Goal: Information Seeking & Learning: Learn about a topic

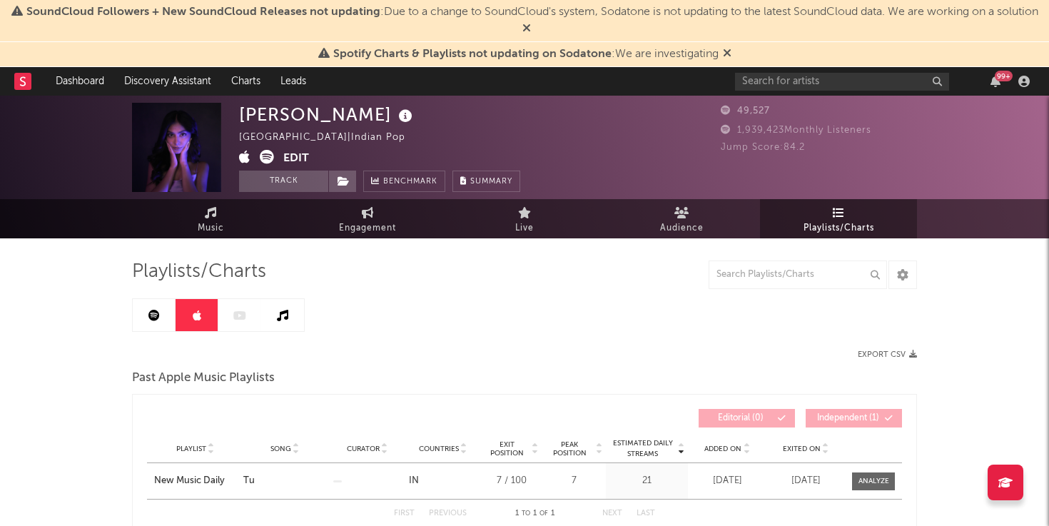
click at [868, 221] on span "Playlists/Charts" at bounding box center [839, 228] width 71 height 17
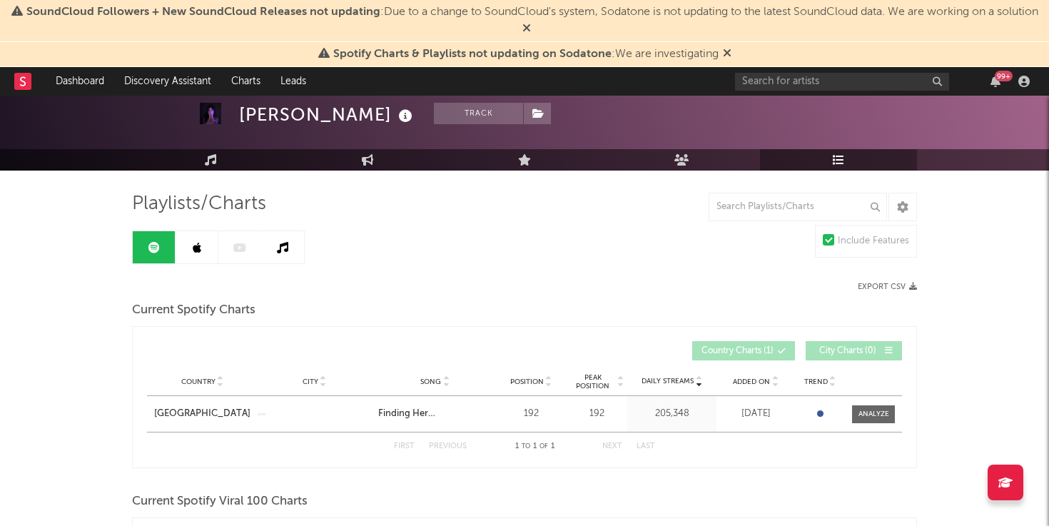
scroll to position [59, 0]
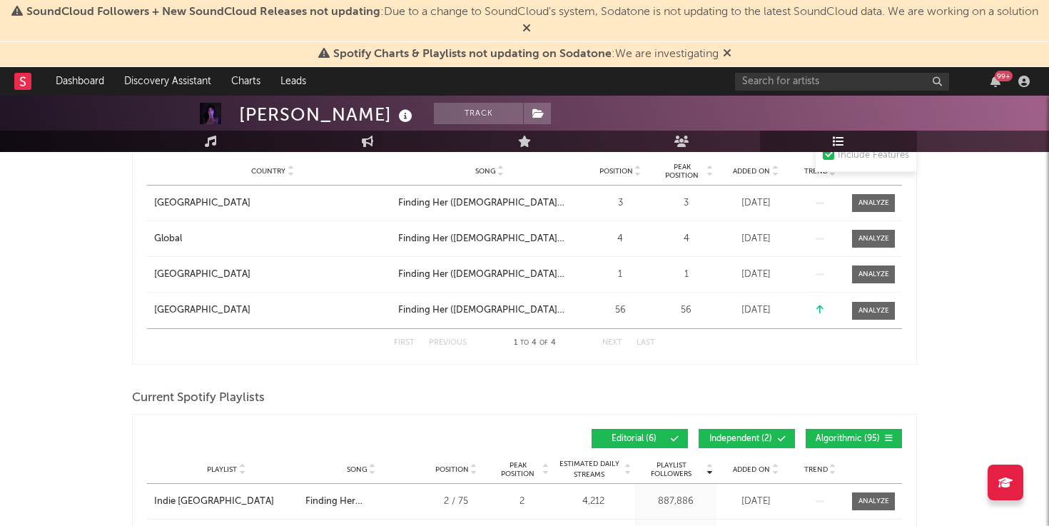
scroll to position [567, 0]
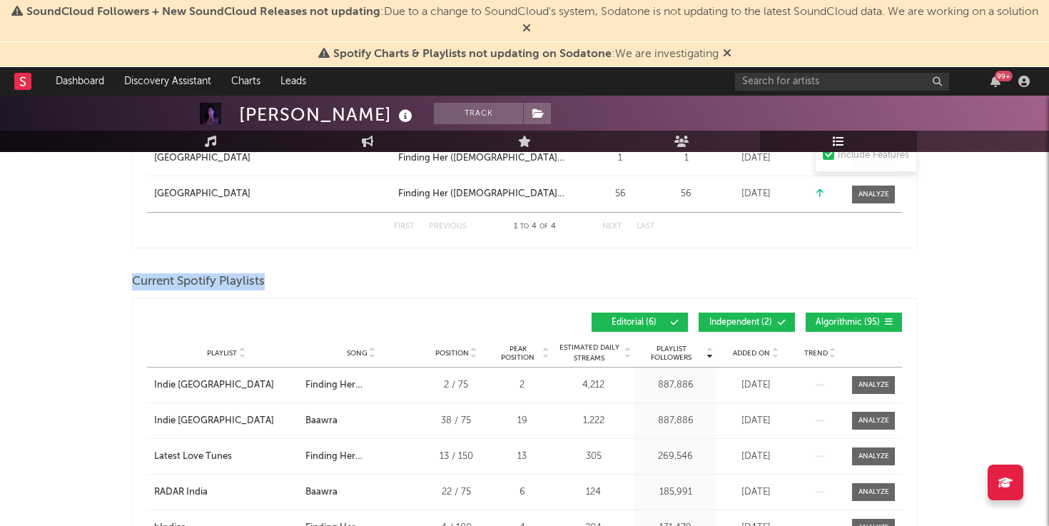
drag, startPoint x: 129, startPoint y: 282, endPoint x: 265, endPoint y: 282, distance: 135.6
click at [265, 282] on span "Current Spotify Playlists" at bounding box center [198, 281] width 133 height 17
